Goal: Task Accomplishment & Management: Complete application form

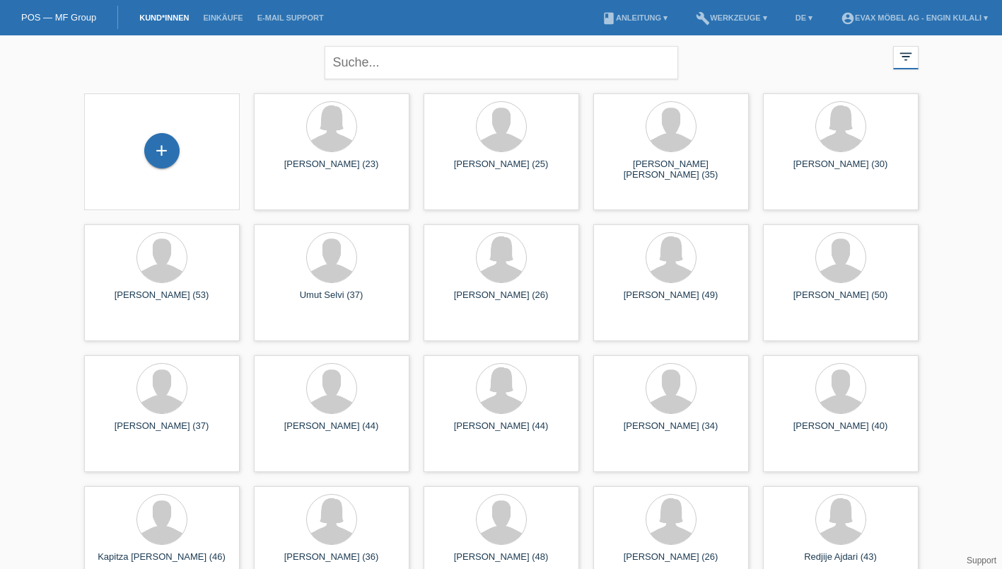
click at [332, 148] on div at bounding box center [331, 126] width 49 height 49
click at [288, 200] on span "Anzeigen" at bounding box center [293, 198] width 38 height 11
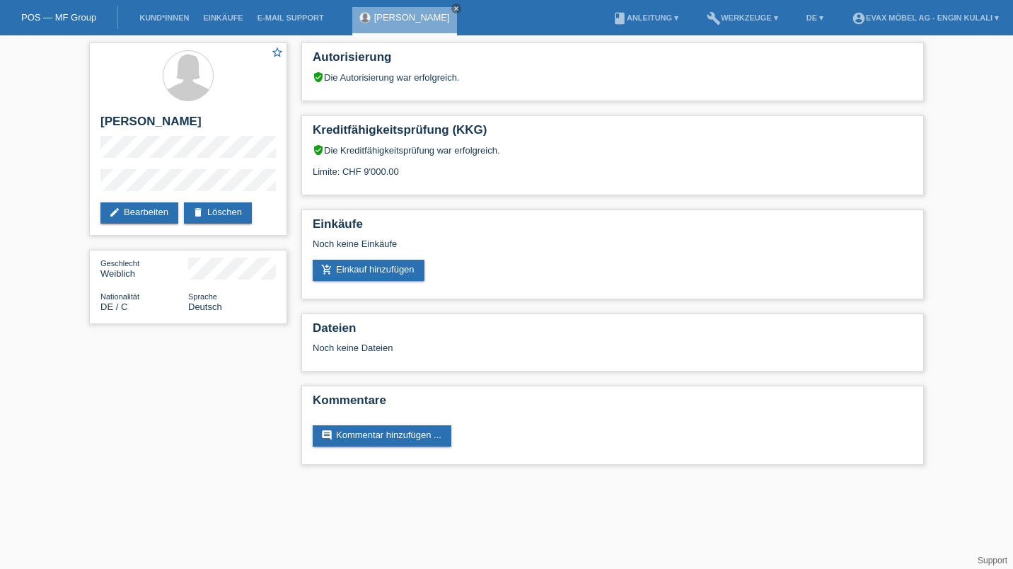
click at [375, 291] on div "Einkäufe Noch keine Einkäufe add_shopping_cart Einkauf hinzufügen" at bounding box center [612, 254] width 622 height 90
click at [378, 270] on link "add_shopping_cart Einkauf hinzufügen" at bounding box center [369, 270] width 112 height 21
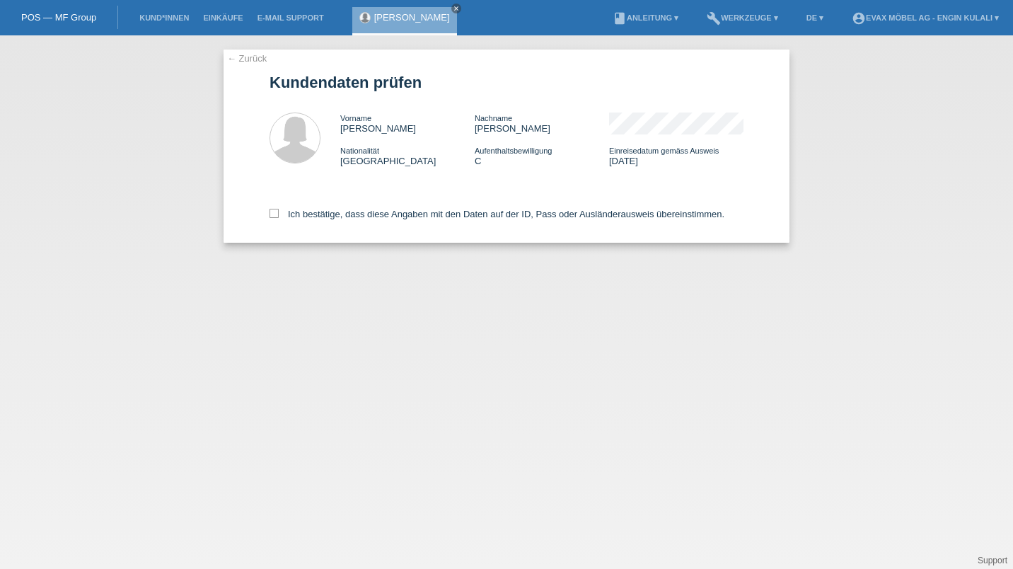
click at [274, 212] on icon at bounding box center [273, 213] width 9 height 9
click at [274, 212] on input "Ich bestätige, dass diese Angaben mit den Daten auf der ID, Pass oder Ausländer…" at bounding box center [273, 213] width 9 height 9
checkbox input "true"
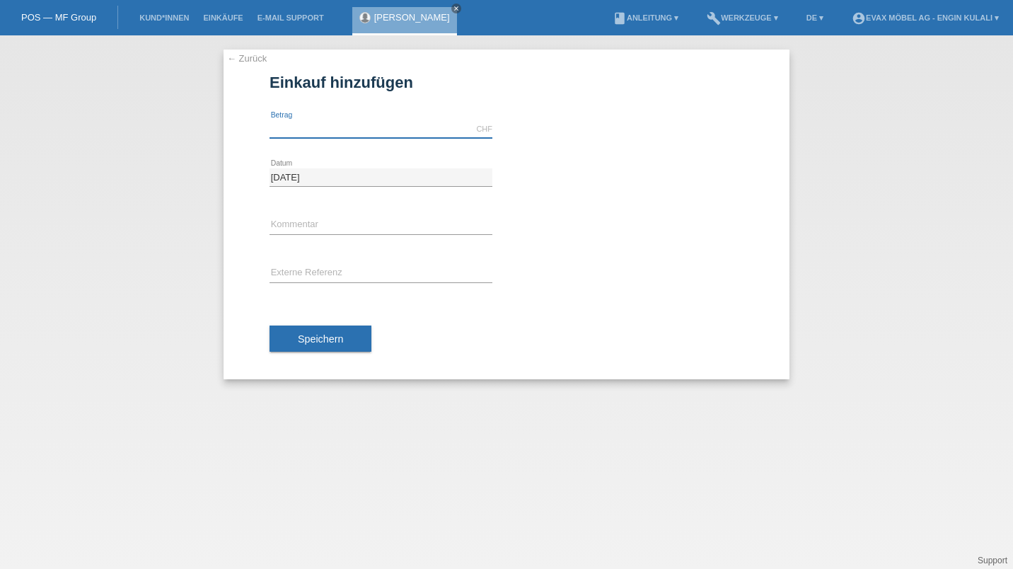
click at [395, 124] on input "text" at bounding box center [380, 129] width 223 height 18
click at [341, 220] on input "text" at bounding box center [380, 225] width 223 height 18
type input "7500.00"
click at [355, 274] on input "text" at bounding box center [380, 273] width 223 height 18
type input "RE-01305"
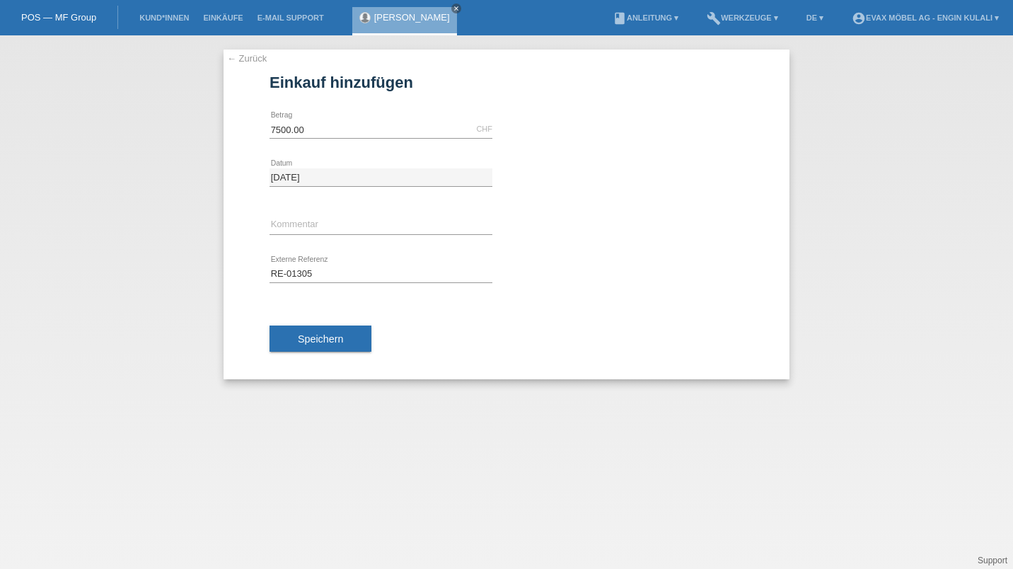
click at [322, 335] on span "Speichern" at bounding box center [320, 338] width 45 height 11
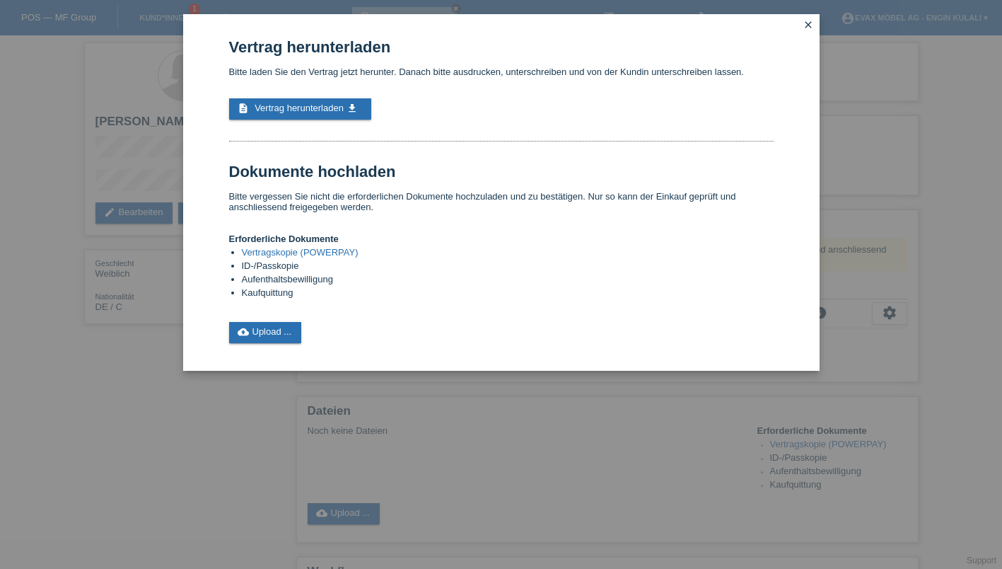
click at [320, 110] on span "Vertrag herunterladen" at bounding box center [299, 108] width 89 height 11
click at [269, 339] on link "cloud_upload Upload ..." at bounding box center [265, 332] width 73 height 21
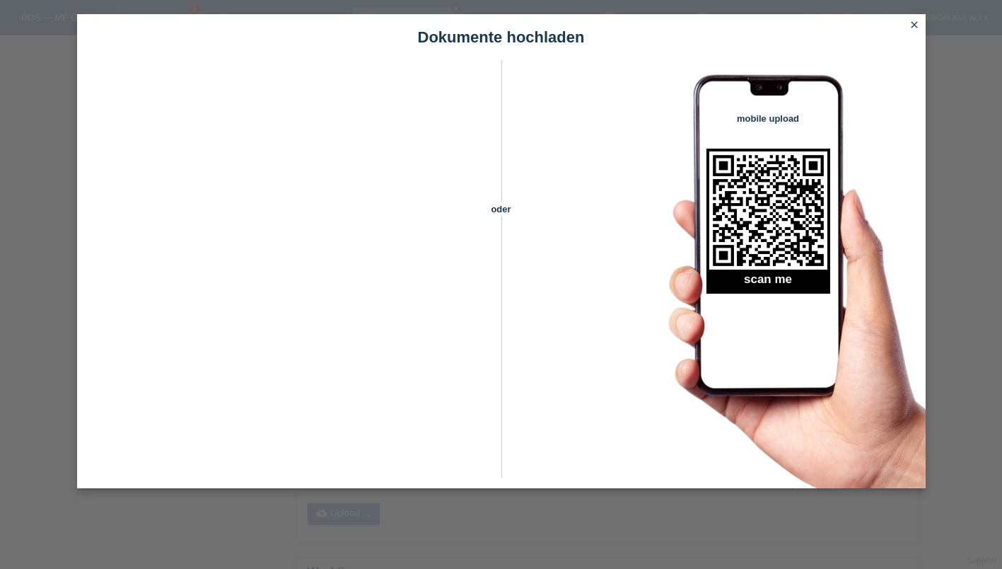
click at [915, 29] on icon "close" at bounding box center [914, 24] width 11 height 11
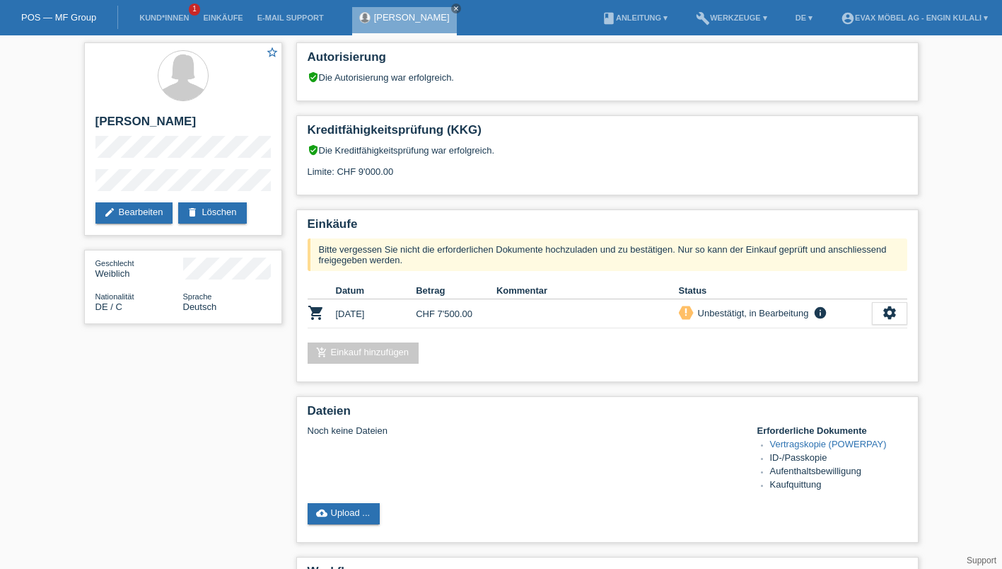
click at [137, 211] on link "edit Bearbeiten" at bounding box center [134, 212] width 78 height 21
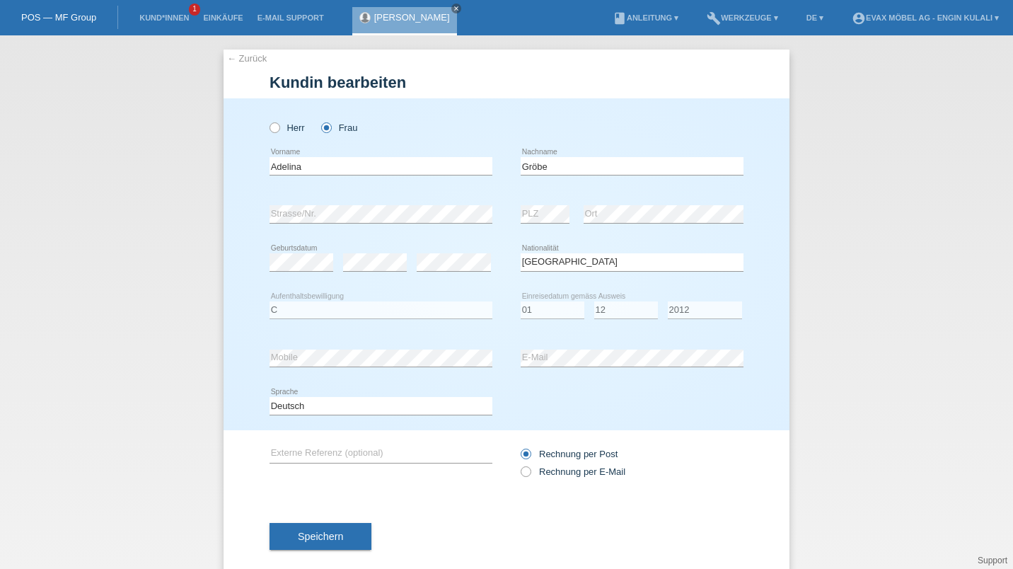
select select "DE"
select select "C"
select select "01"
select select "12"
select select "2012"
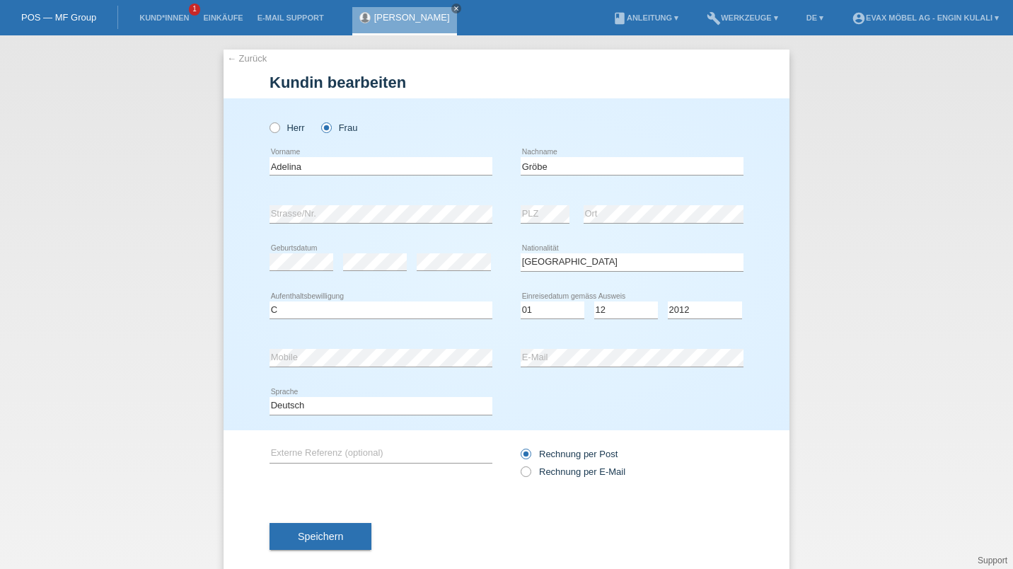
click at [518, 464] on icon at bounding box center [518, 464] width 0 height 0
click at [521, 477] on input "Rechnung per E-Mail" at bounding box center [524, 475] width 9 height 18
radio input "true"
click at [320, 537] on span "Speichern" at bounding box center [320, 535] width 45 height 11
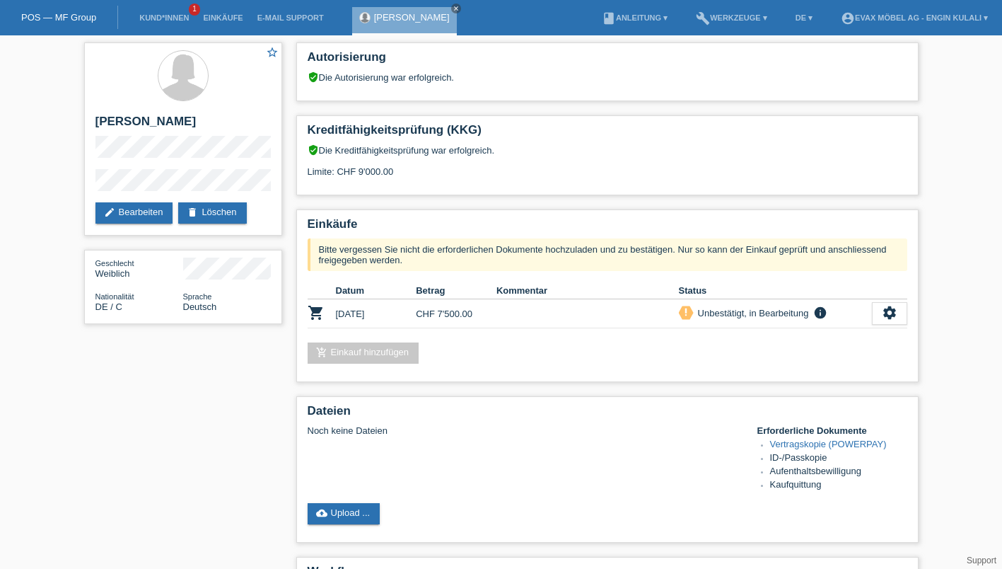
click at [353, 516] on link "cloud_upload Upload ..." at bounding box center [344, 513] width 73 height 21
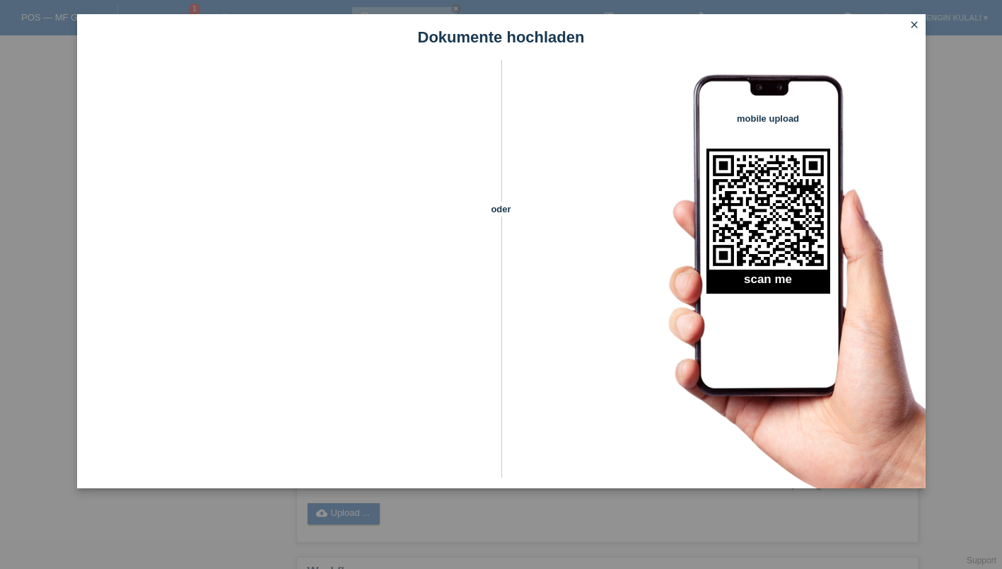
click at [914, 25] on icon "close" at bounding box center [914, 24] width 11 height 11
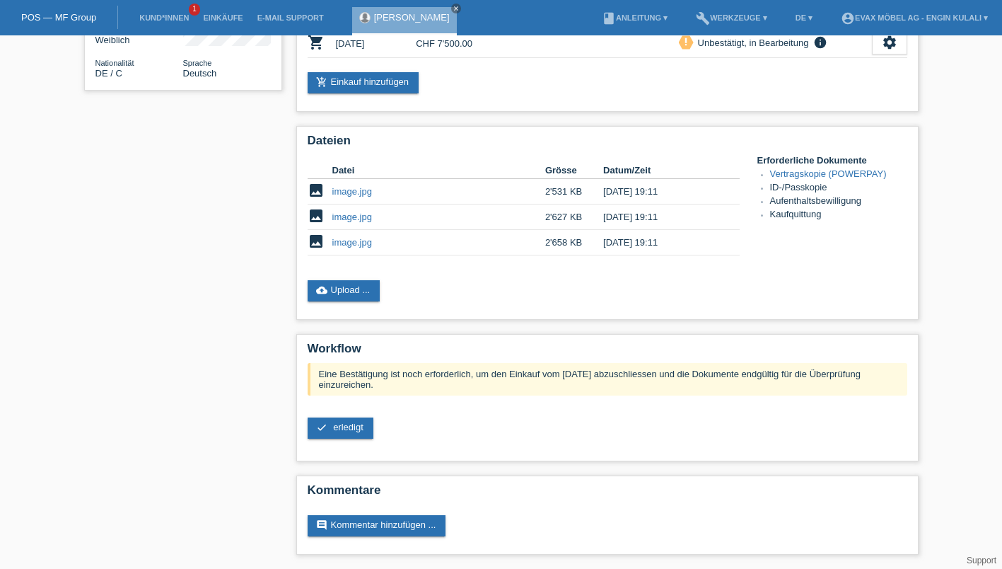
scroll to position [240, 0]
click at [354, 282] on link "cloud_upload Upload ..." at bounding box center [344, 290] width 73 height 21
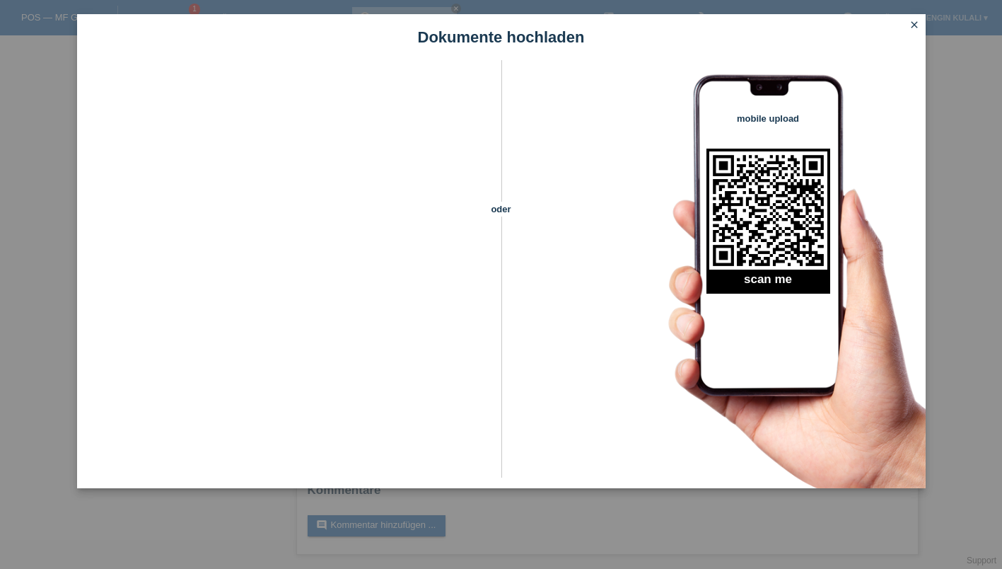
click at [914, 31] on link "close" at bounding box center [914, 26] width 18 height 16
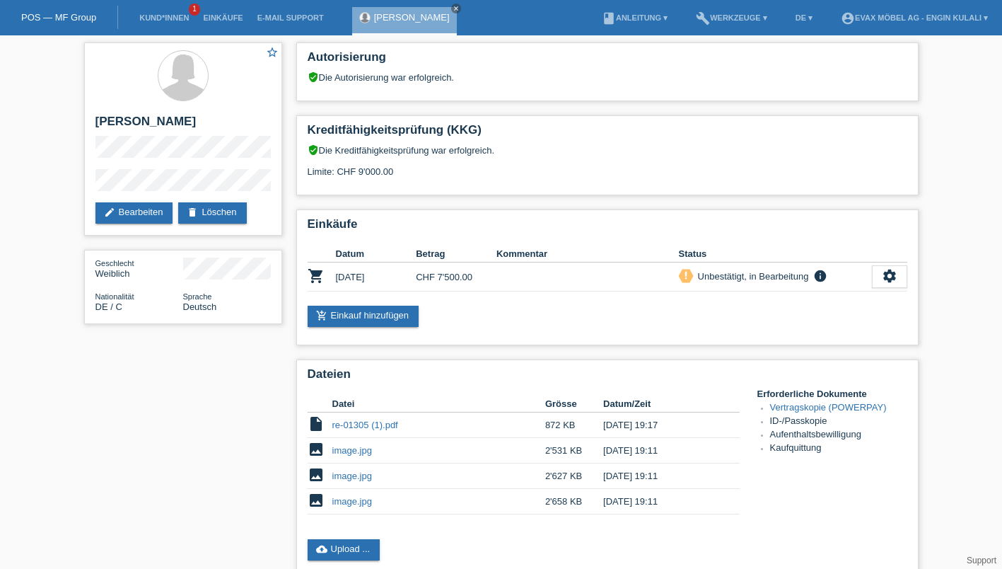
scroll to position [240, 0]
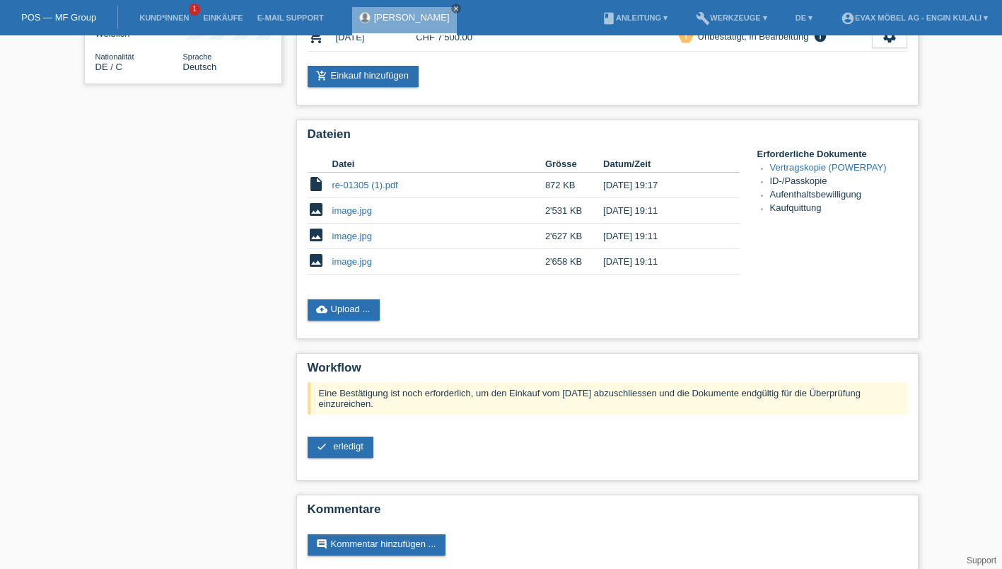
click at [342, 451] on span "erledigt" at bounding box center [348, 446] width 30 height 11
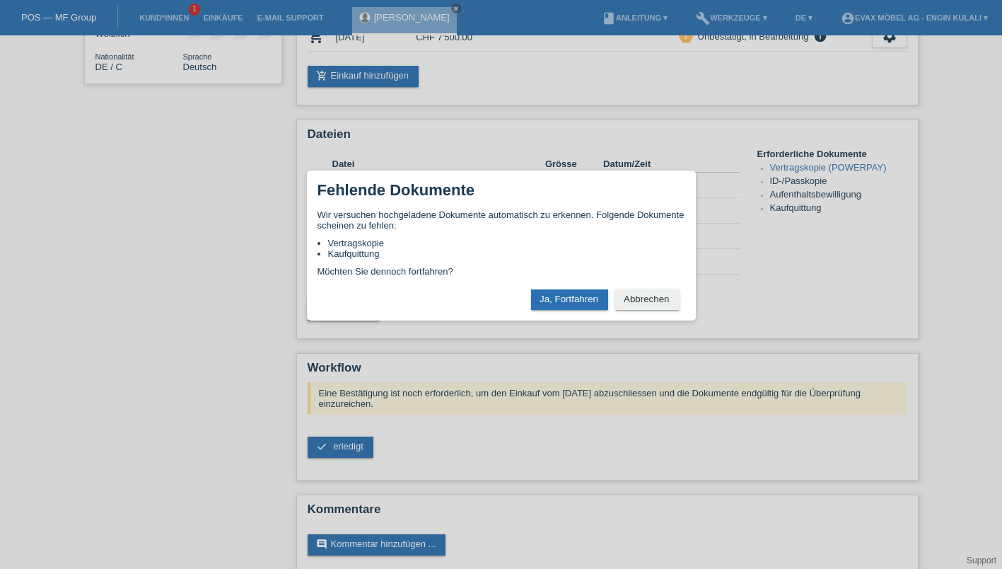
click at [565, 303] on button "Ja, Fortfahren" at bounding box center [569, 299] width 77 height 21
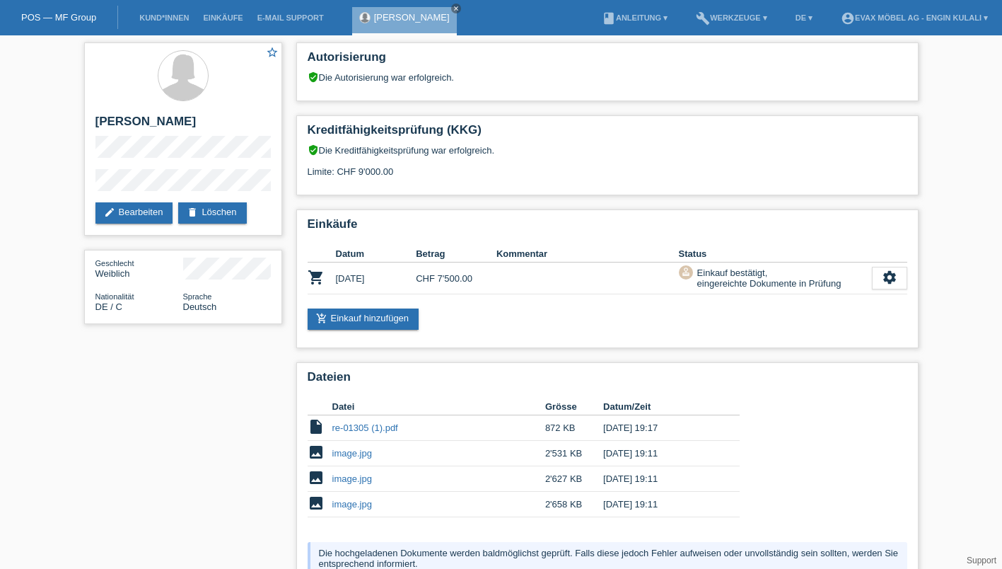
scroll to position [134, 0]
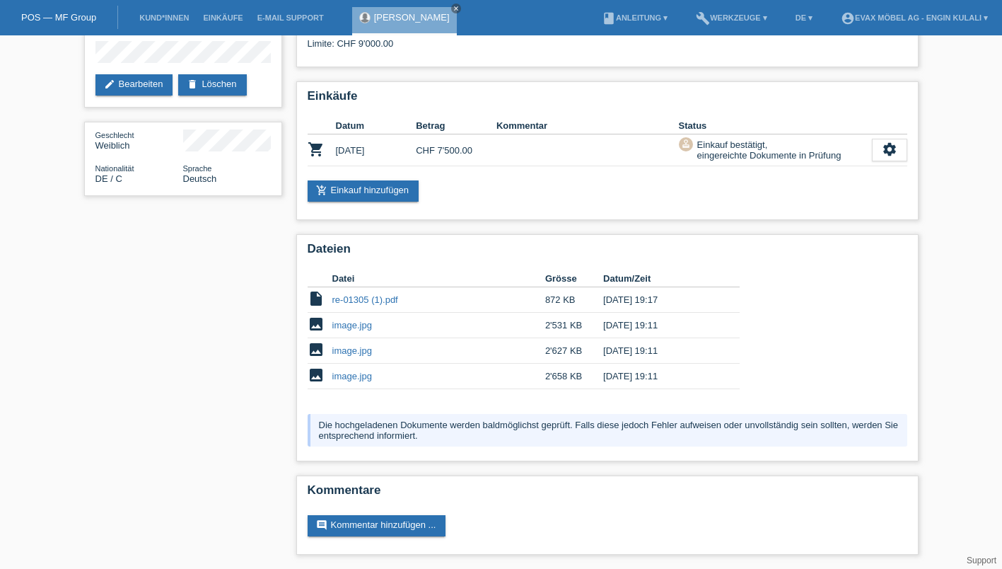
click at [885, 148] on icon "settings" at bounding box center [890, 149] width 16 height 16
click at [902, 143] on div "settings" at bounding box center [889, 150] width 35 height 23
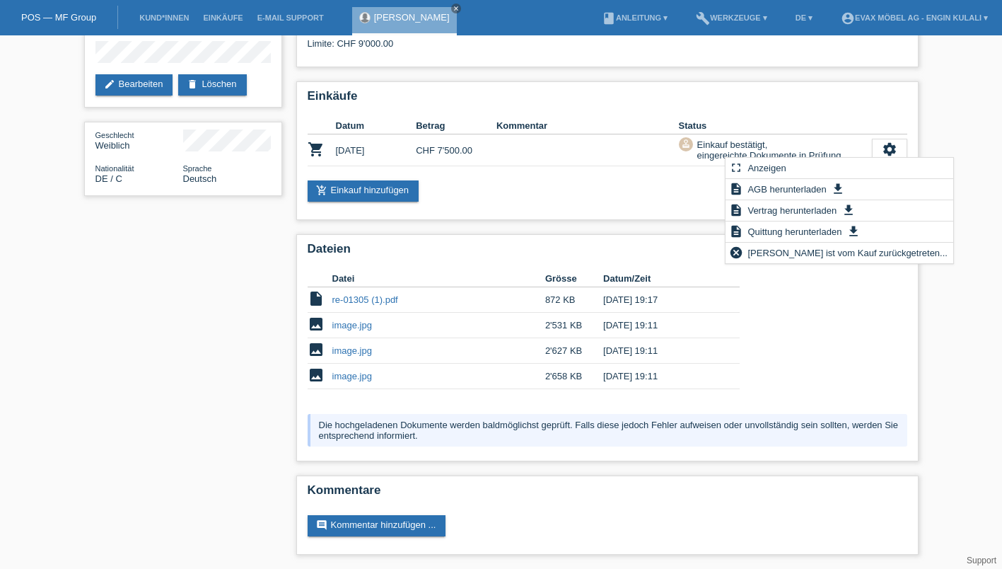
click at [779, 237] on span "Quittung herunterladen" at bounding box center [794, 231] width 98 height 17
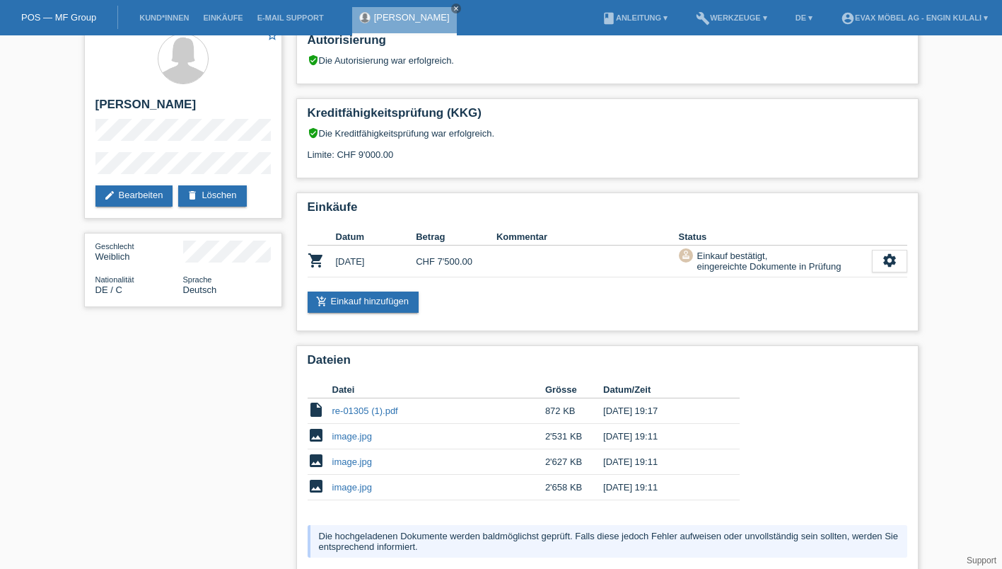
scroll to position [0, 0]
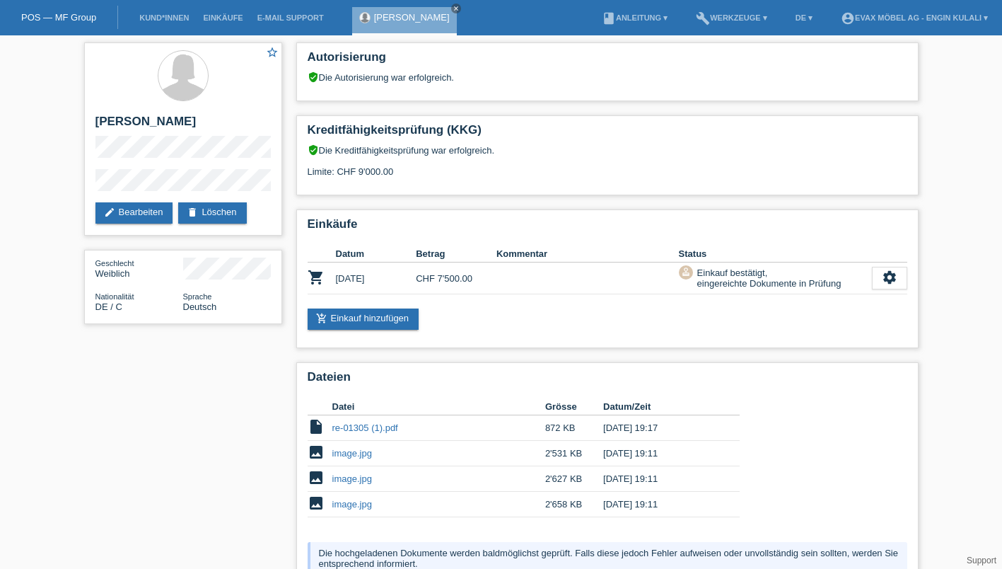
click at [145, 214] on link "edit Bearbeiten" at bounding box center [134, 212] width 78 height 21
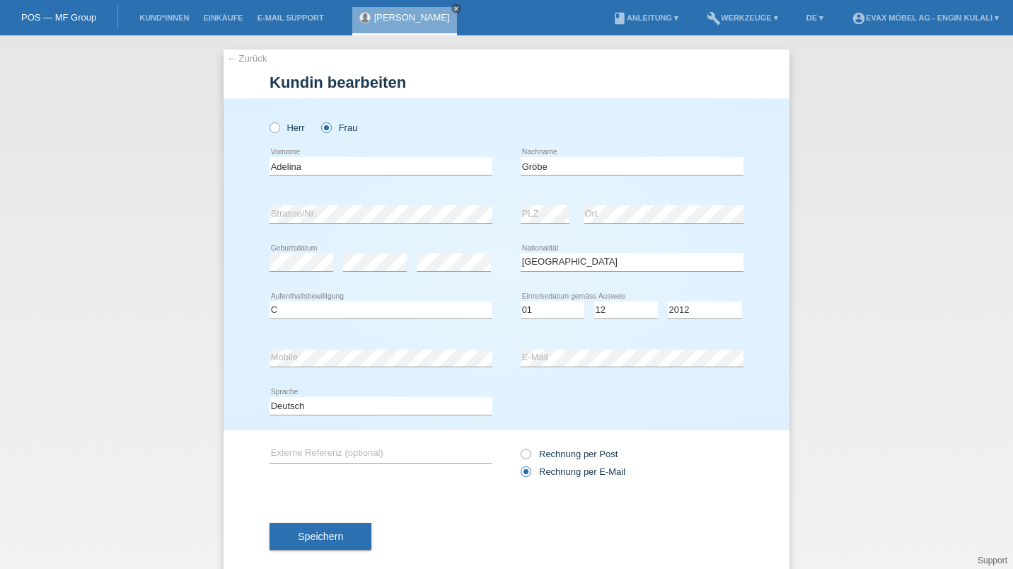
select select "DE"
select select "C"
select select "01"
select select "12"
select select "2012"
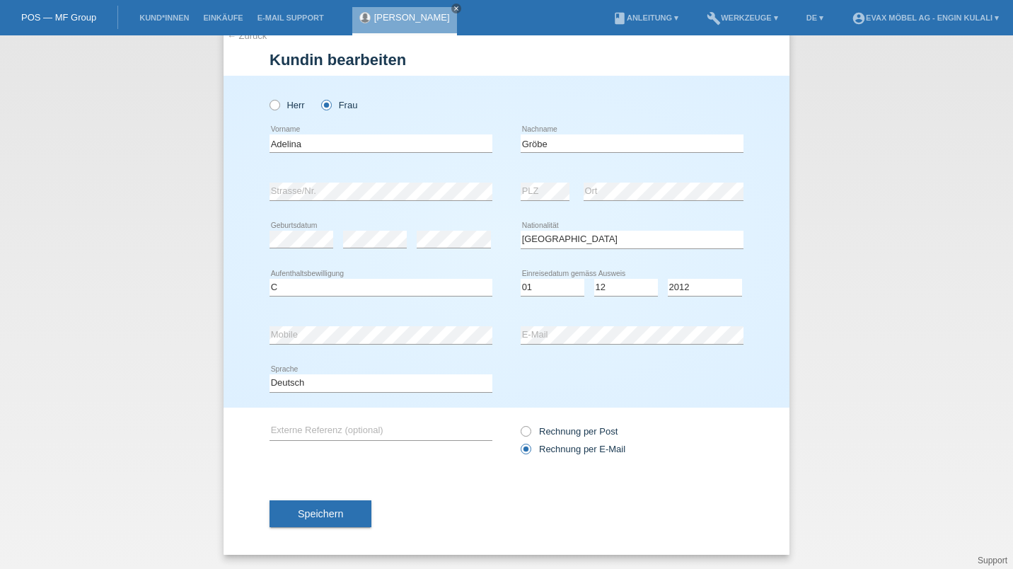
scroll to position [21, 0]
click at [324, 519] on span "Speichern" at bounding box center [320, 514] width 45 height 11
